Goal: Task Accomplishment & Management: Manage account settings

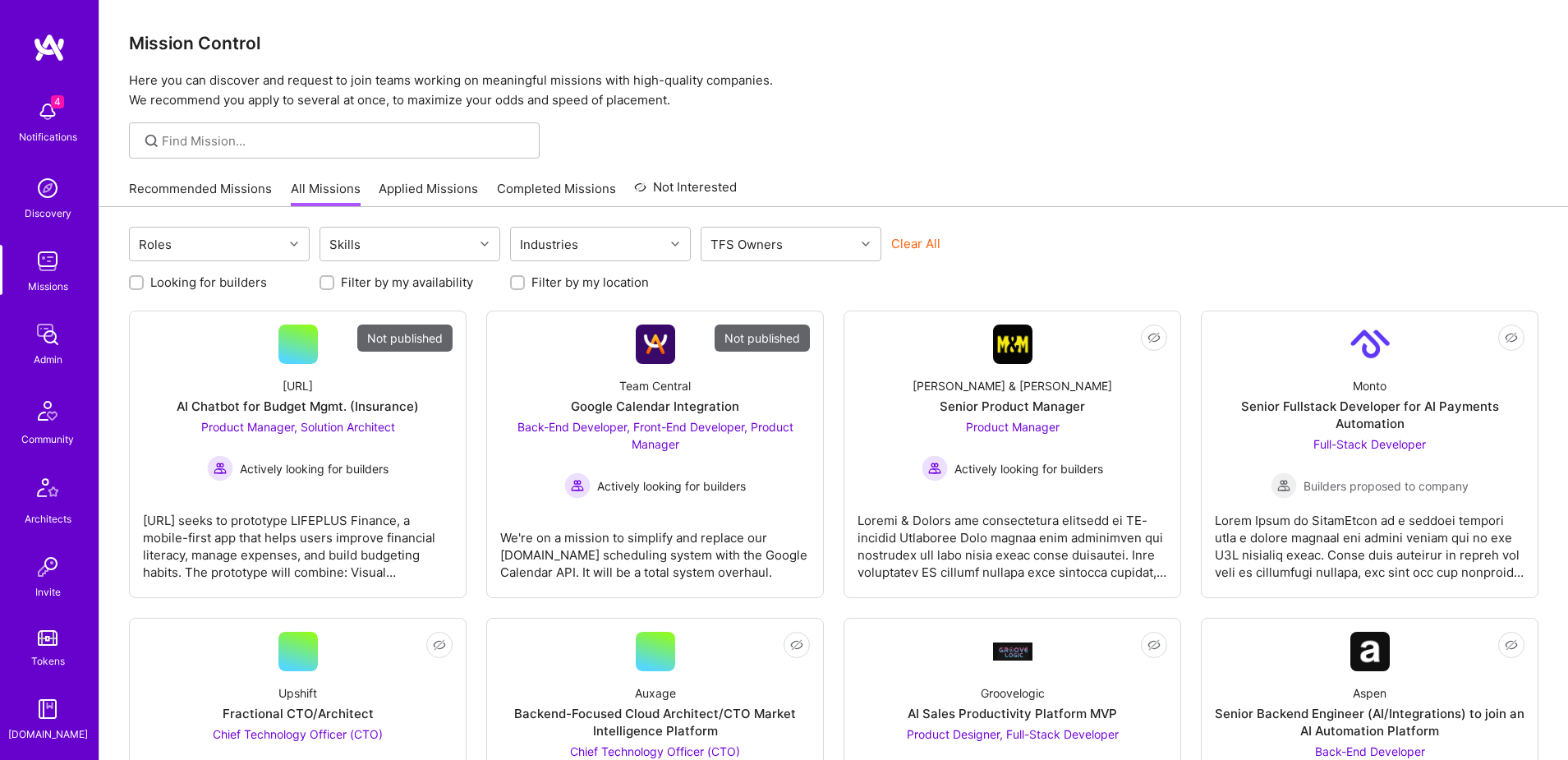
scroll to position [290, 0]
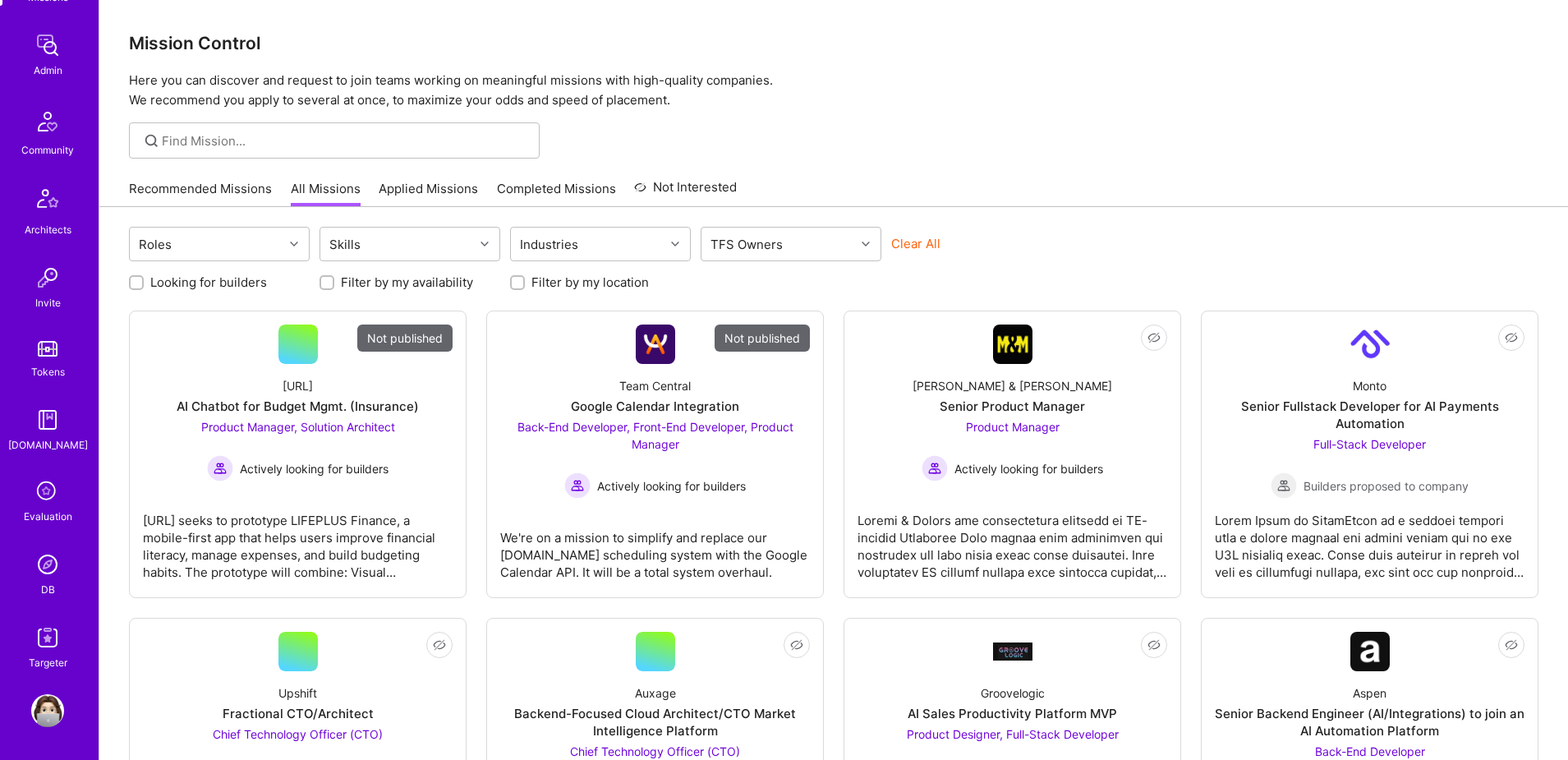
click at [45, 574] on img at bounding box center [47, 564] width 33 height 33
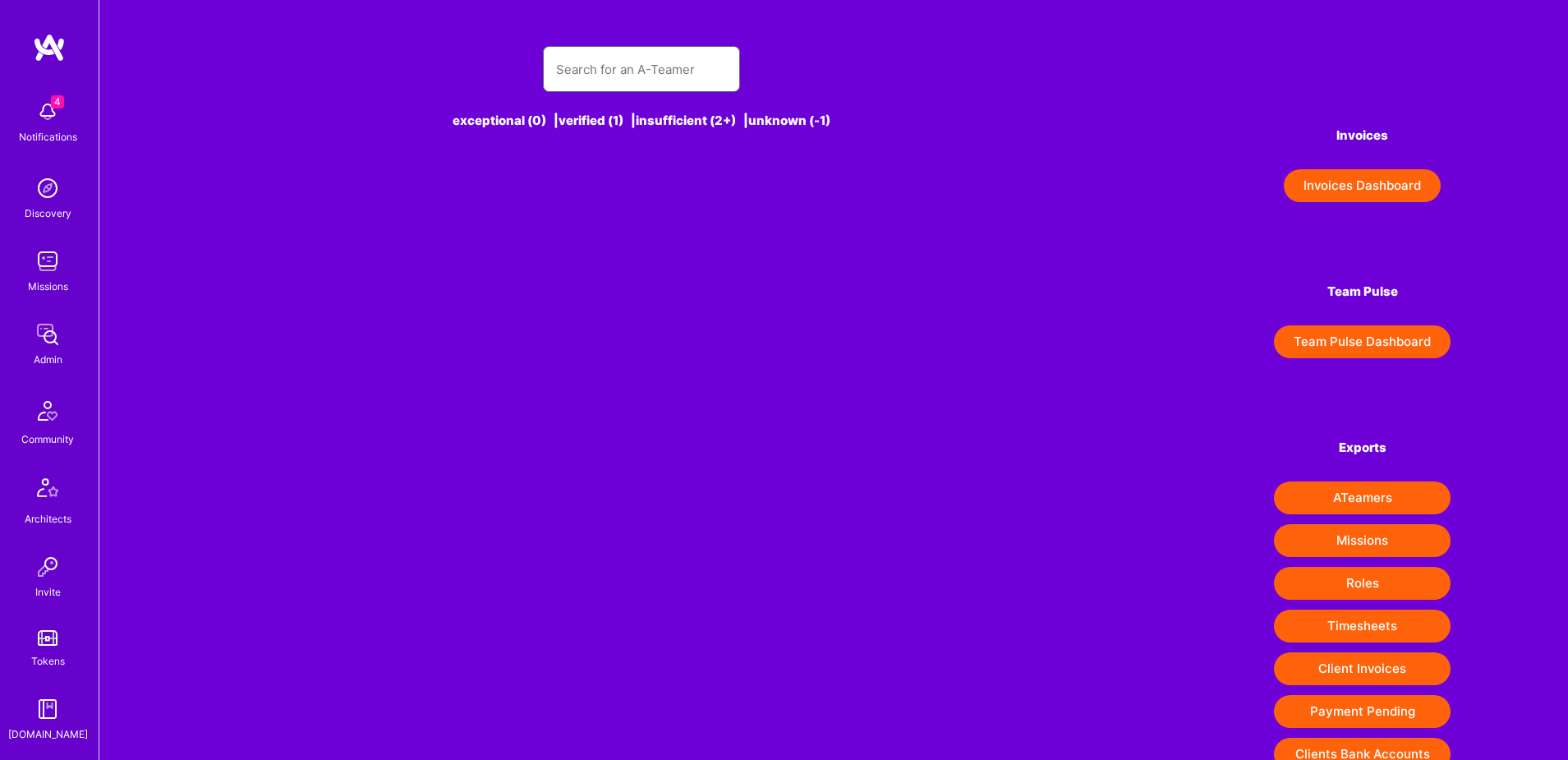
click at [622, 73] on input "text" at bounding box center [641, 69] width 171 height 42
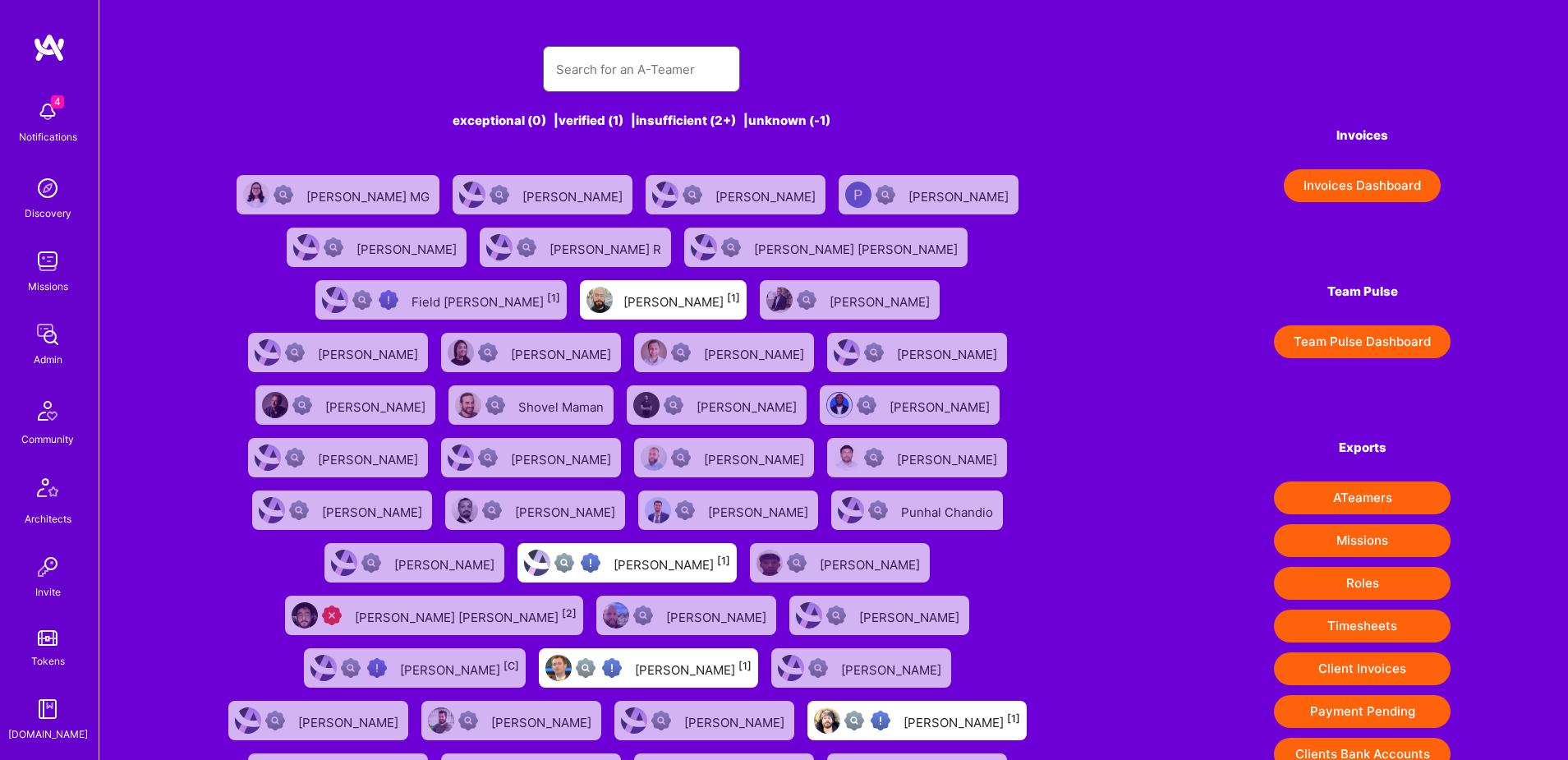
paste input "Che bel pensiero, grazie!"
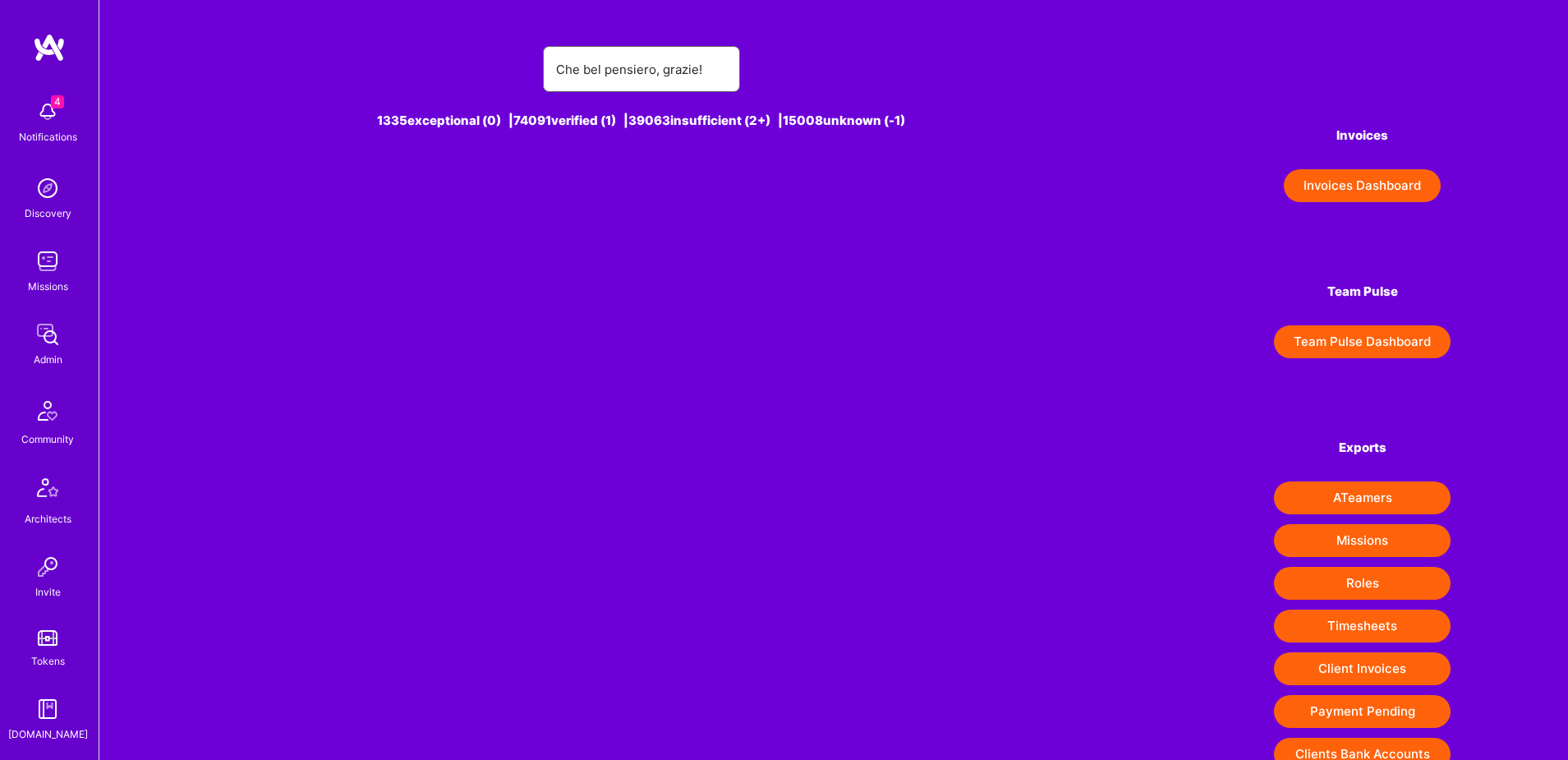
paste input "[PERSON_NAME]"
type input "[PERSON_NAME]"
click at [665, 187] on div "[PERSON_NAME] [-1]" at bounding box center [672, 194] width 122 height 22
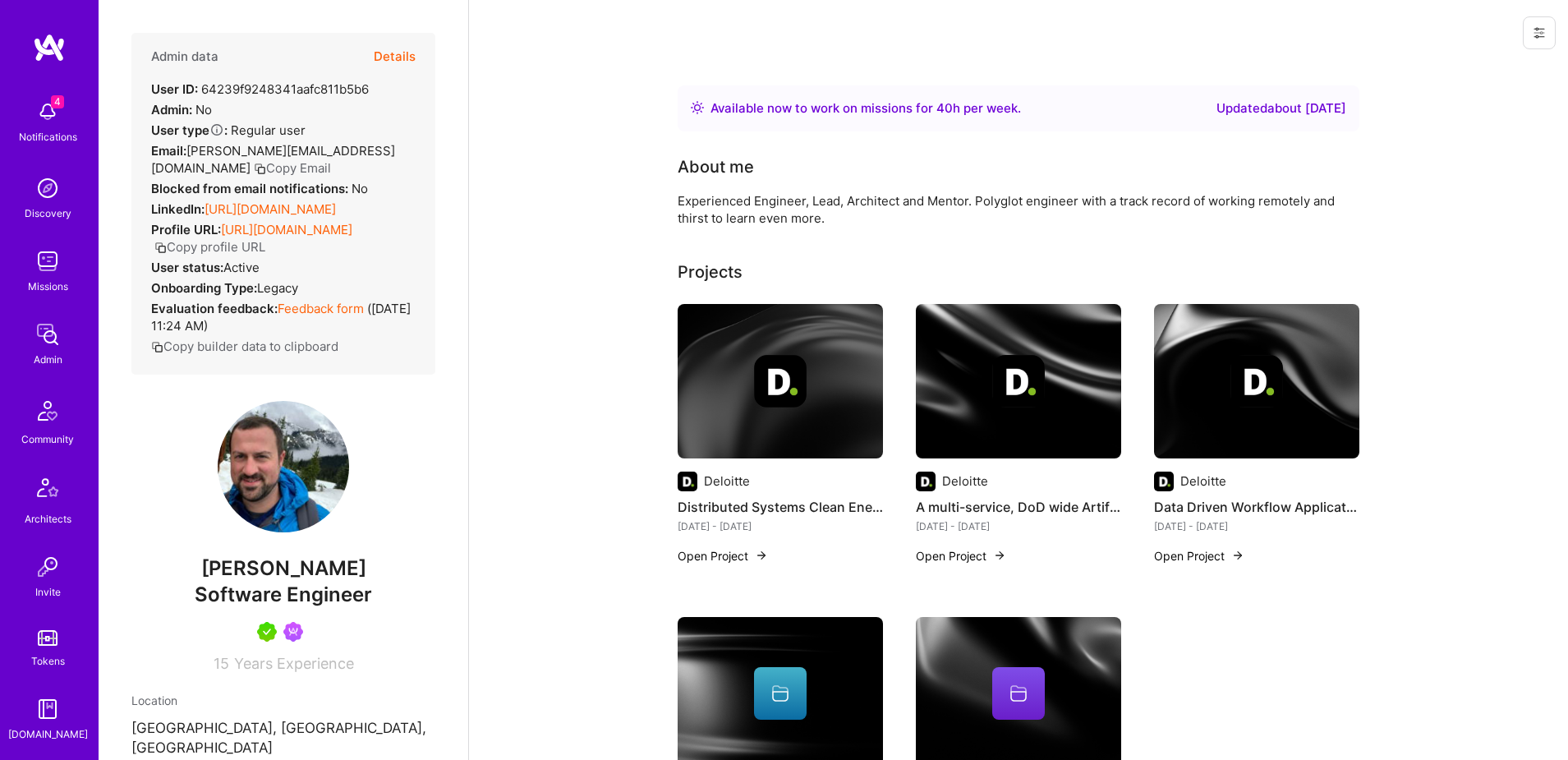
click at [252, 93] on div "User ID: 64239f9248341aafc811b5b6" at bounding box center [260, 89] width 217 height 17
copy div "64239f9248341aafc811b5b6"
click at [1535, 34] on icon at bounding box center [1540, 33] width 13 height 13
click at [1151, 31] on div "Login as [PERSON_NAME] Change User AB flags Delete User" at bounding box center [1018, 33] width 1099 height 66
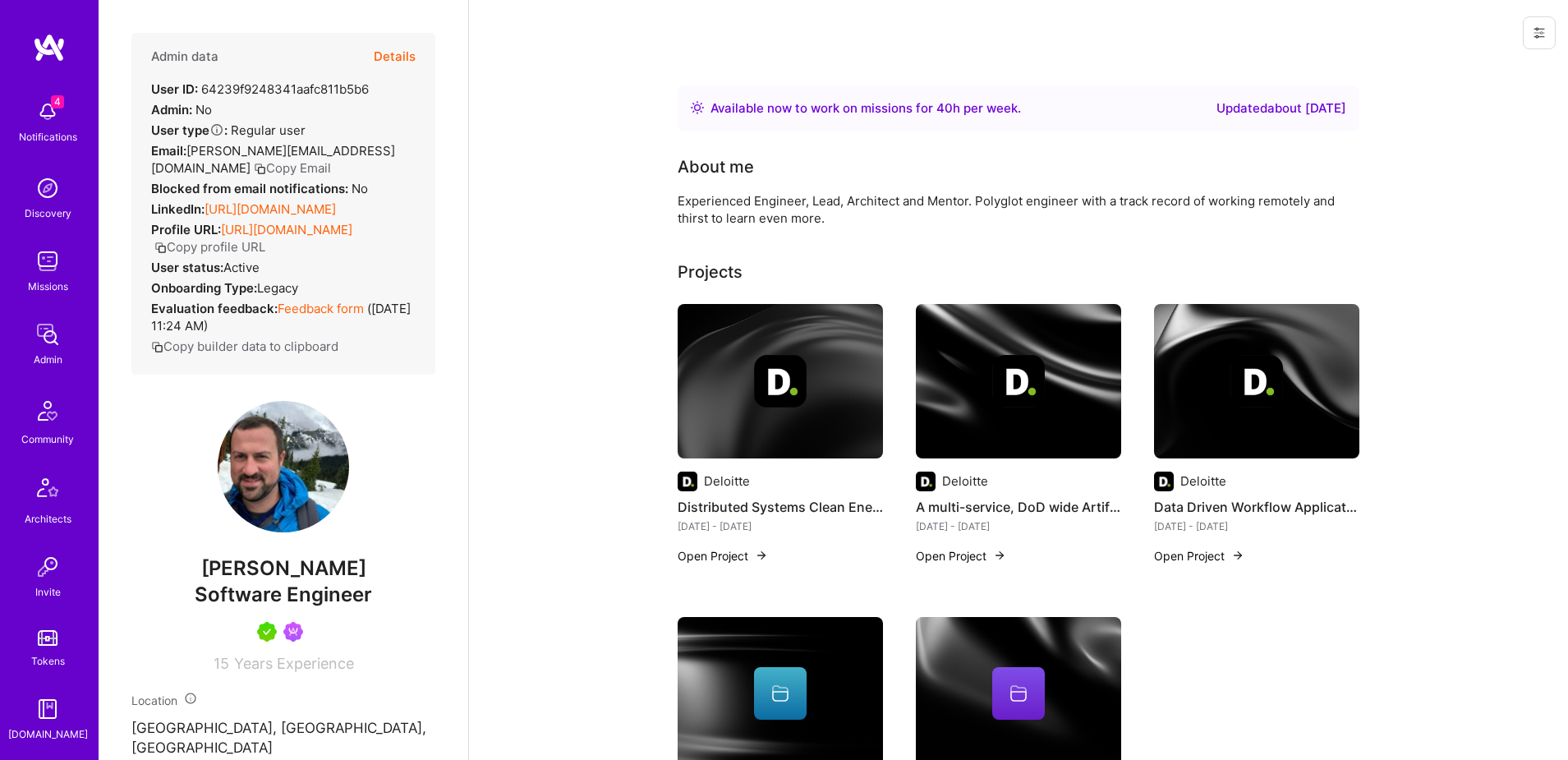
click at [1546, 37] on button at bounding box center [1539, 33] width 33 height 33
click at [1464, 65] on button "Login as [PERSON_NAME]" at bounding box center [1469, 70] width 173 height 42
